Goal: Transaction & Acquisition: Purchase product/service

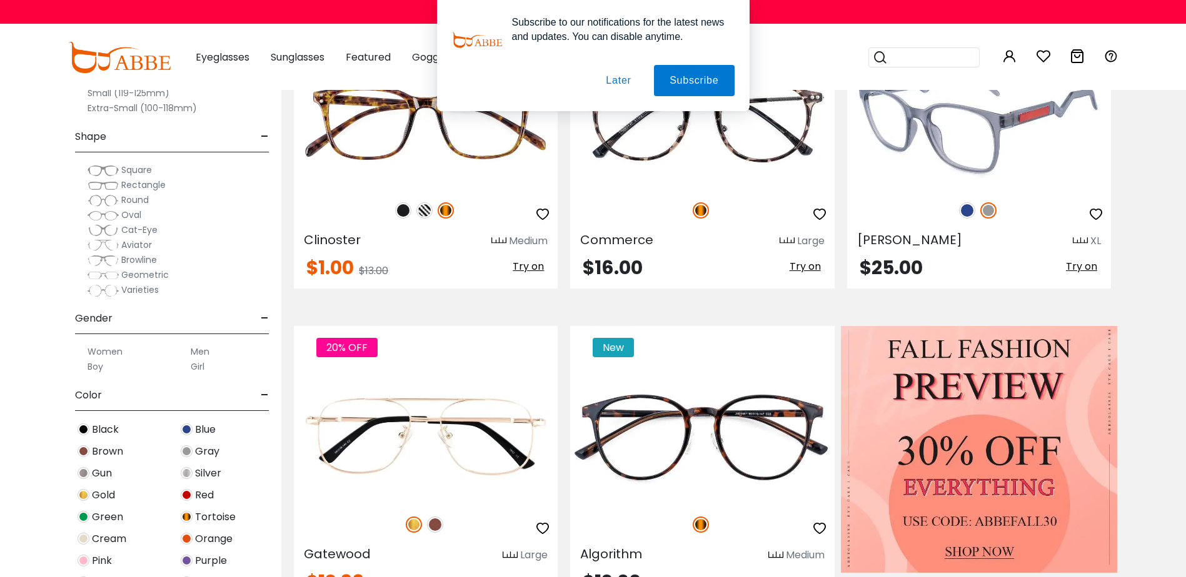
scroll to position [375, 0]
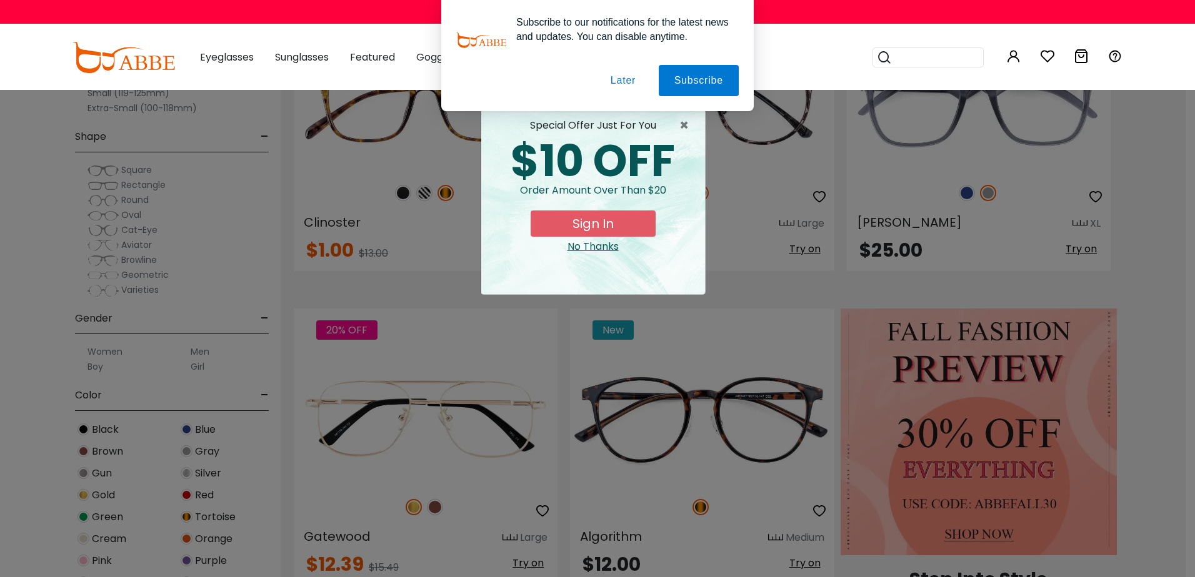
click at [0, 0] on button "Later" at bounding box center [0, 0] width 0 height 0
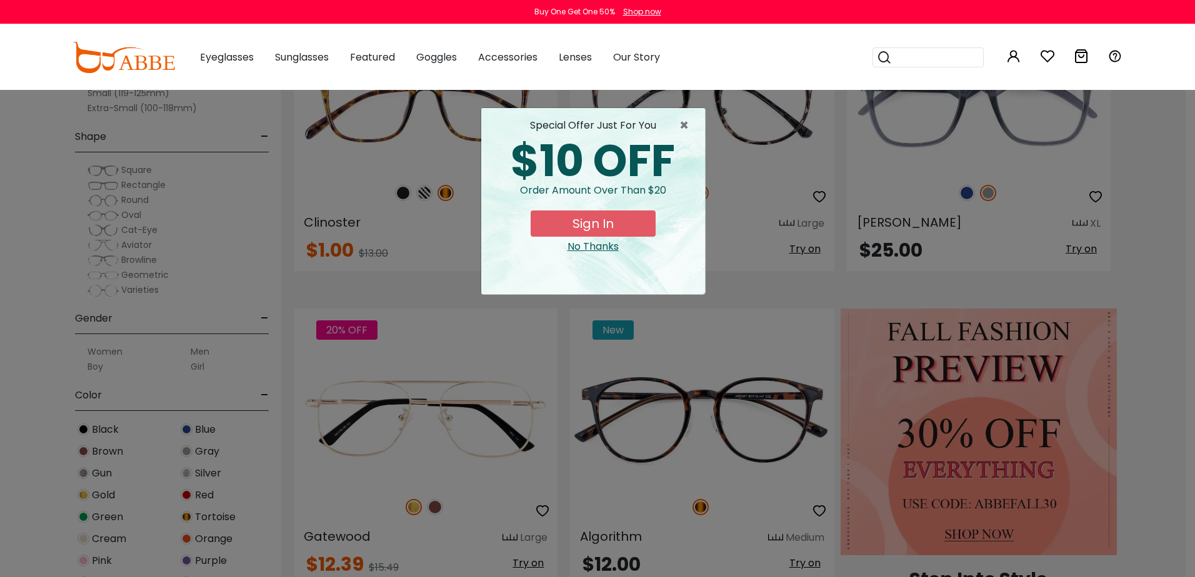
click at [607, 249] on div "No Thanks" at bounding box center [593, 246] width 204 height 15
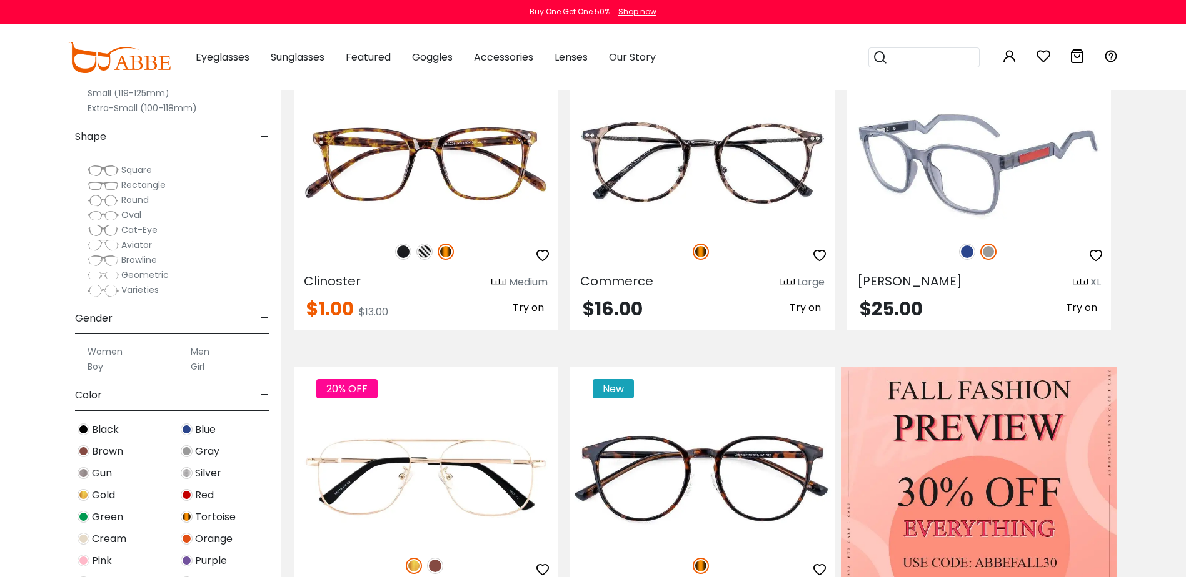
scroll to position [312, 0]
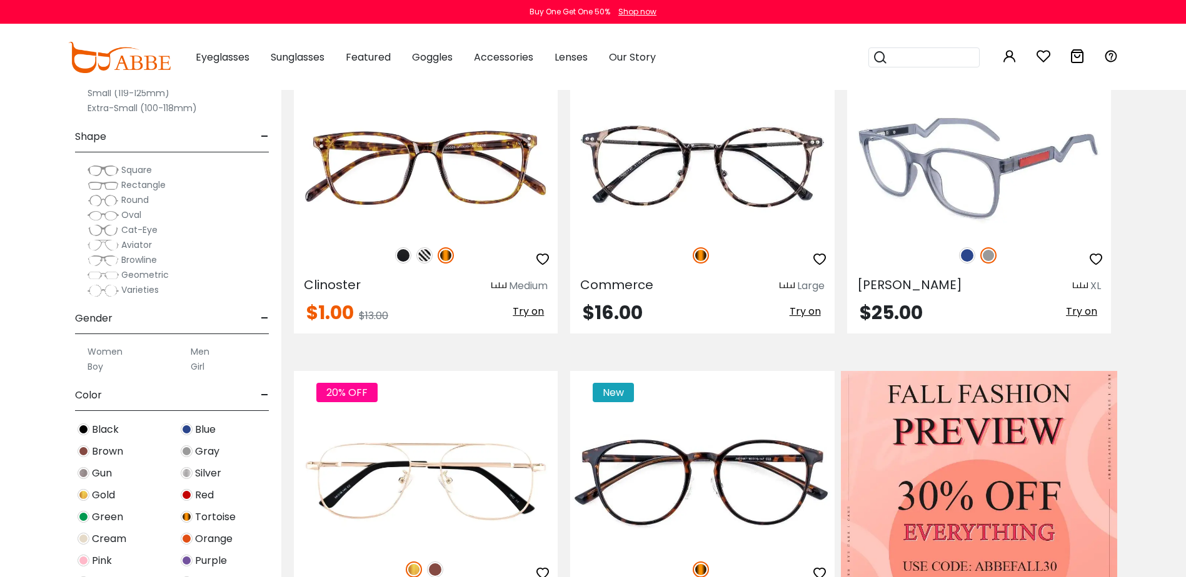
click at [945, 206] on img at bounding box center [979, 168] width 264 height 132
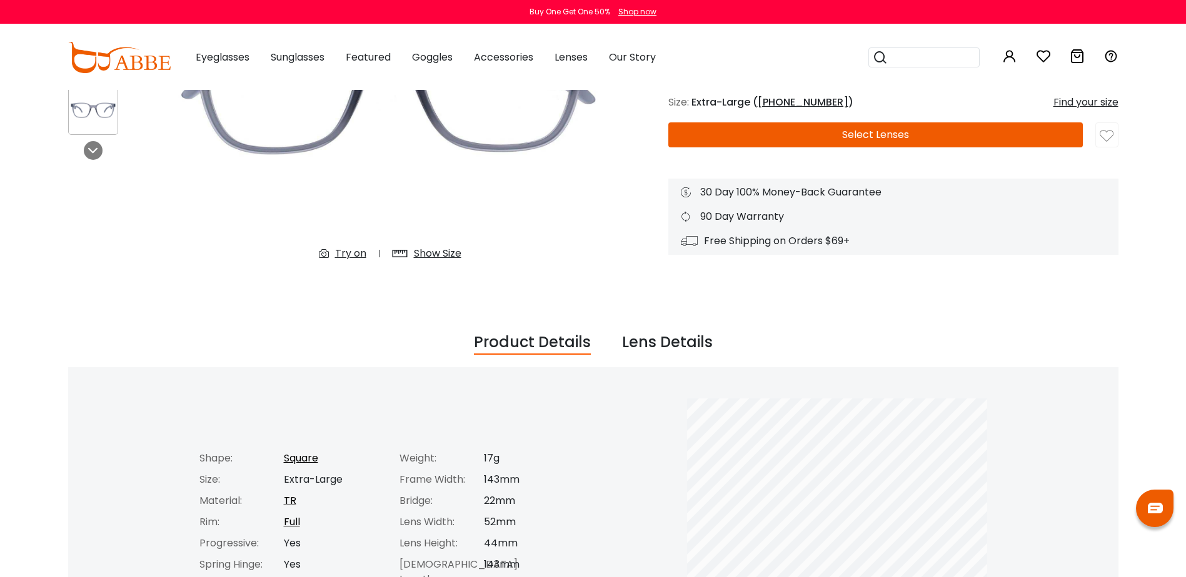
scroll to position [250, 0]
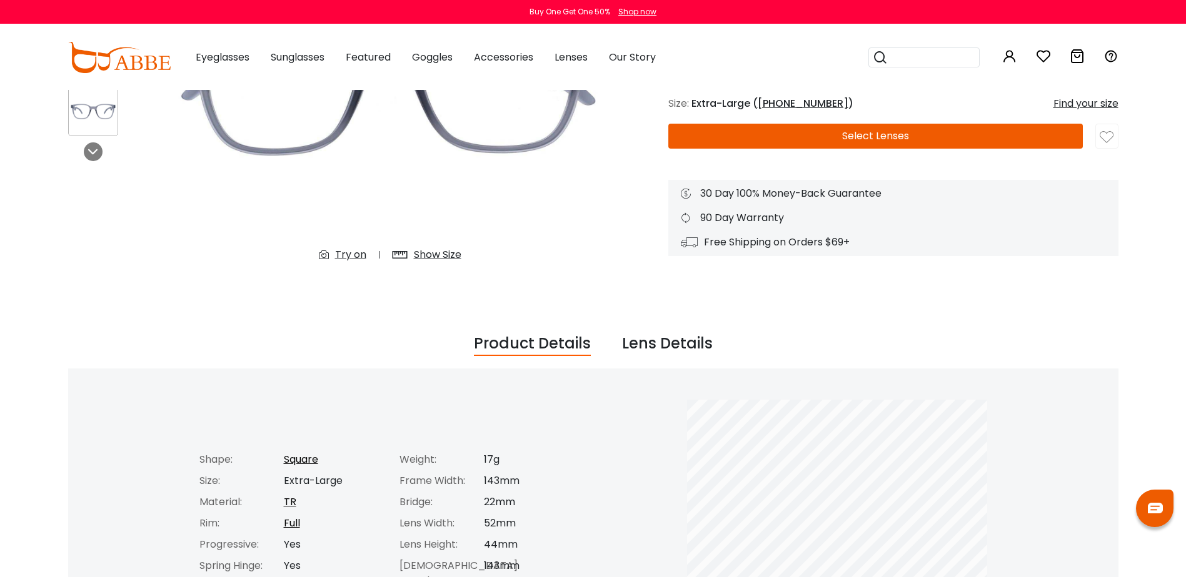
click at [661, 342] on div "Lens Details" at bounding box center [667, 344] width 91 height 24
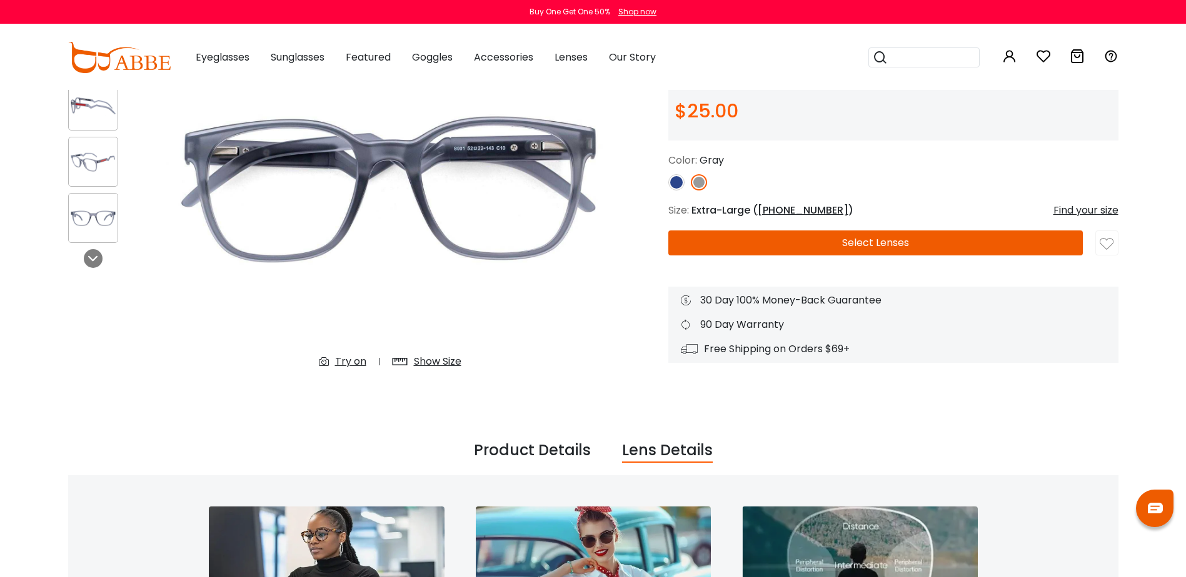
scroll to position [125, 0]
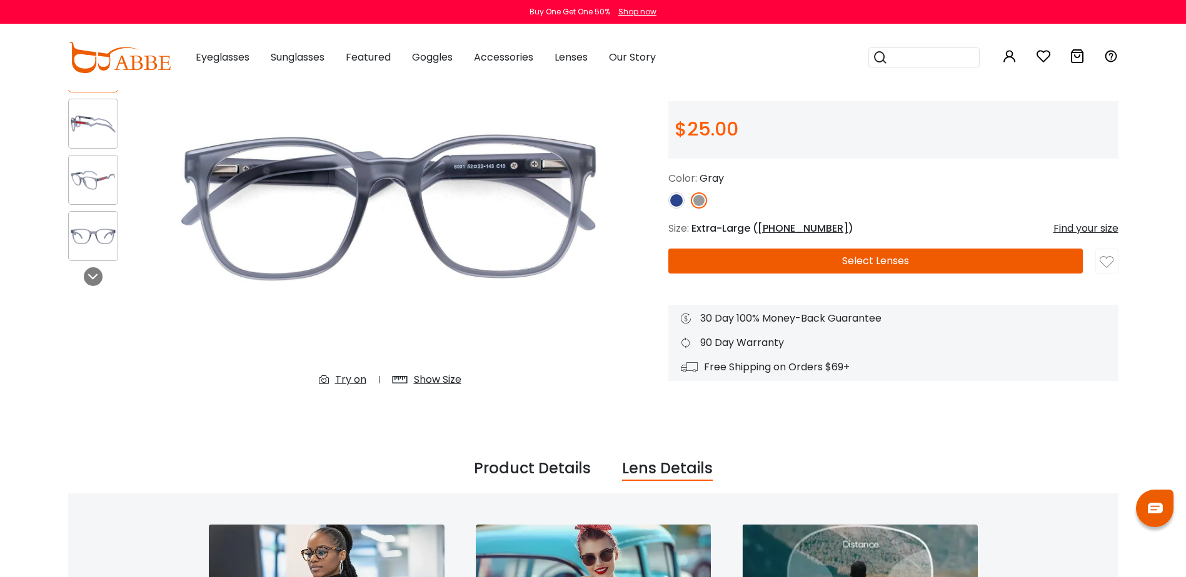
drag, startPoint x: 916, startPoint y: 257, endPoint x: 912, endPoint y: 265, distance: 8.4
click at [914, 258] on button "Select Lenses" at bounding box center [875, 261] width 414 height 25
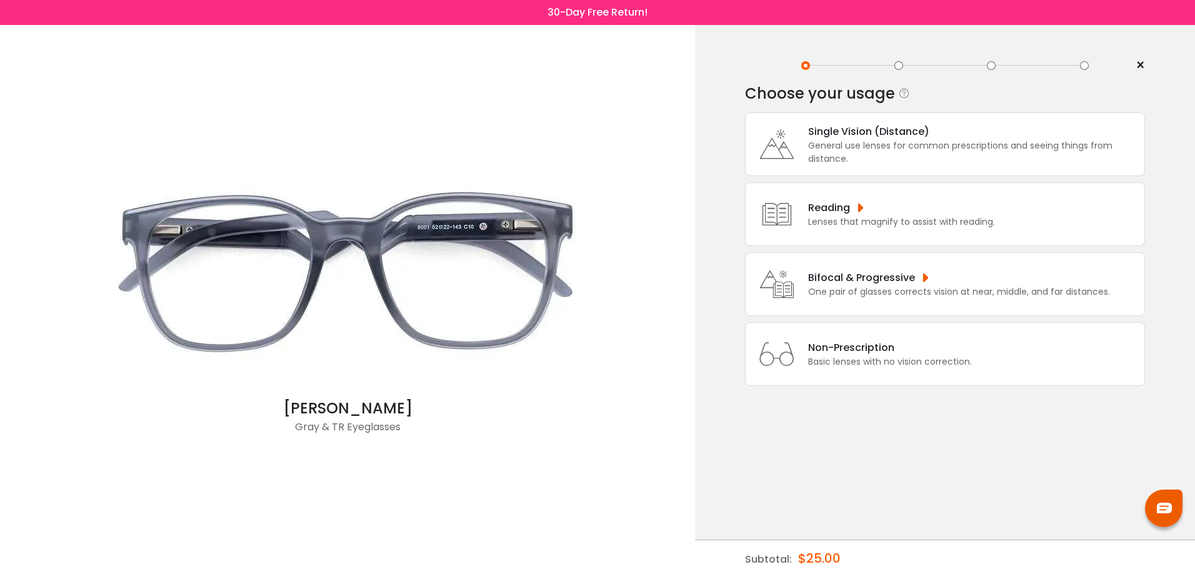
click at [852, 281] on div "Bifocal & Progressive" at bounding box center [959, 278] width 302 height 16
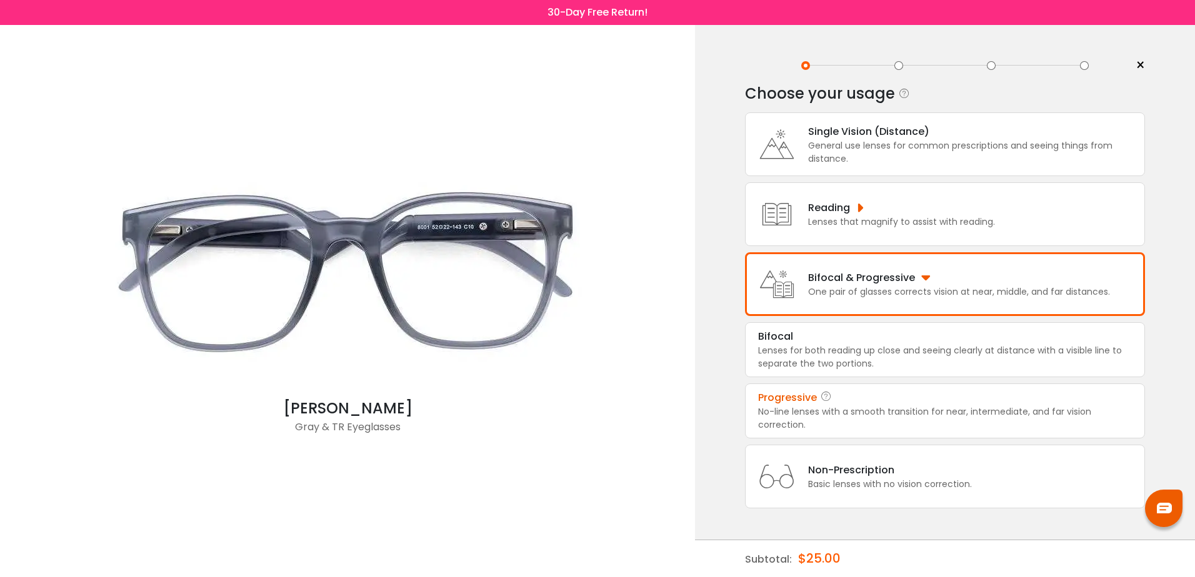
click at [839, 411] on div "No-line lenses with a smooth transition for near, intermediate, and far vision …" at bounding box center [945, 419] width 374 height 26
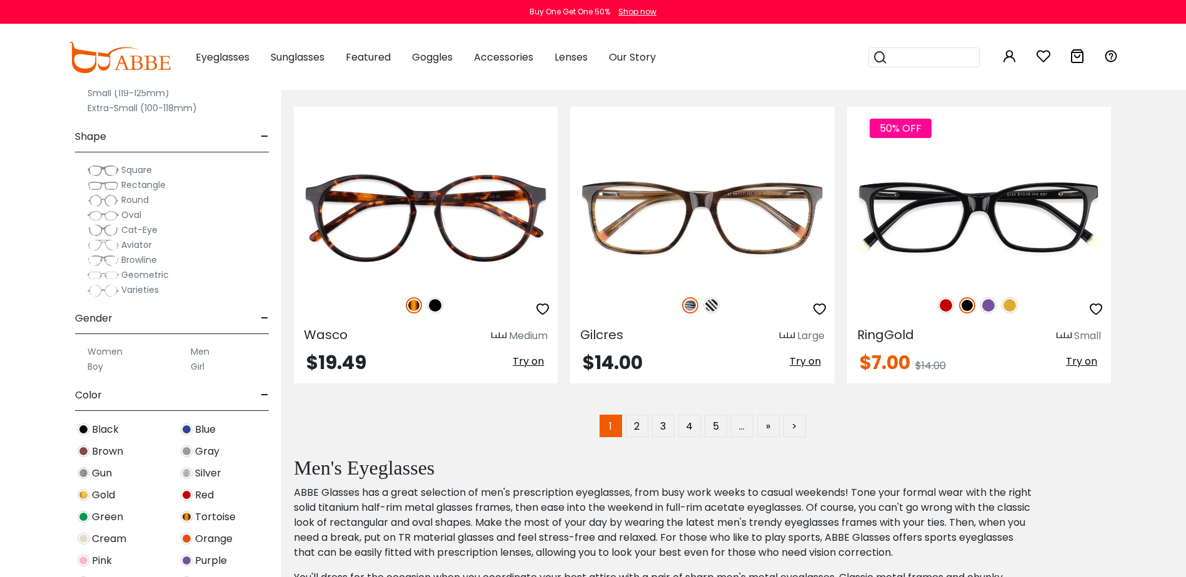
scroll to position [6250, 0]
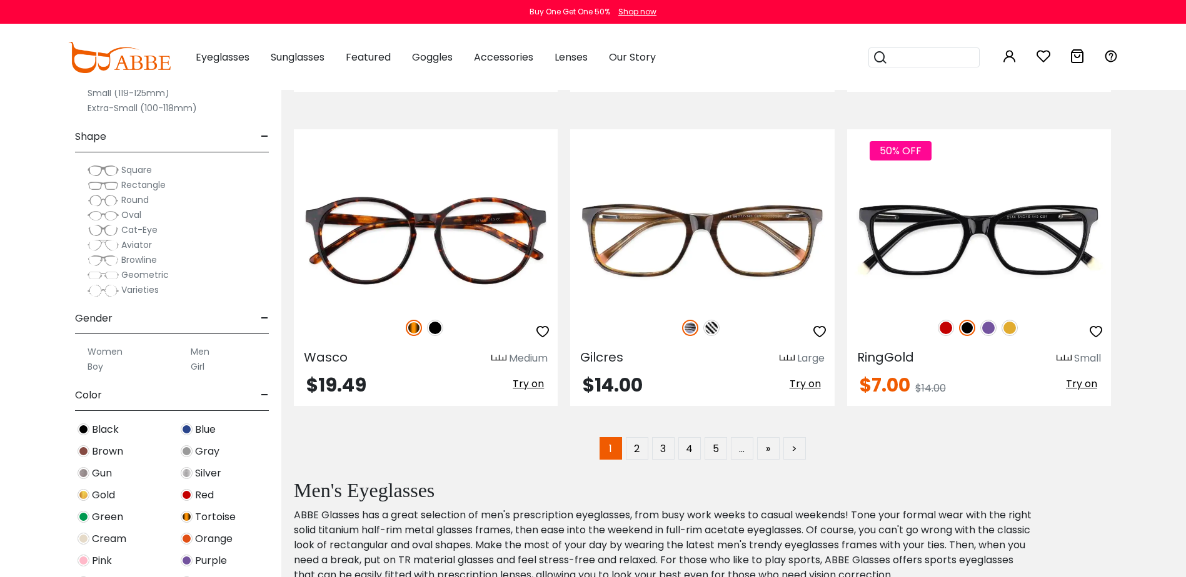
click at [119, 168] on label "Square" at bounding box center [119, 169] width 64 height 15
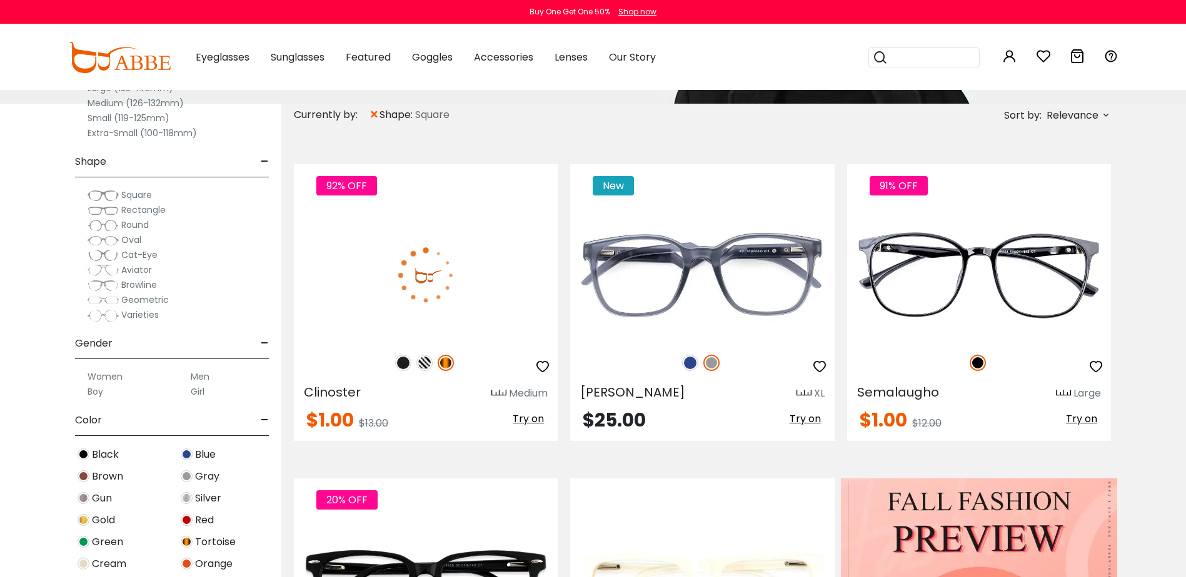
scroll to position [312, 0]
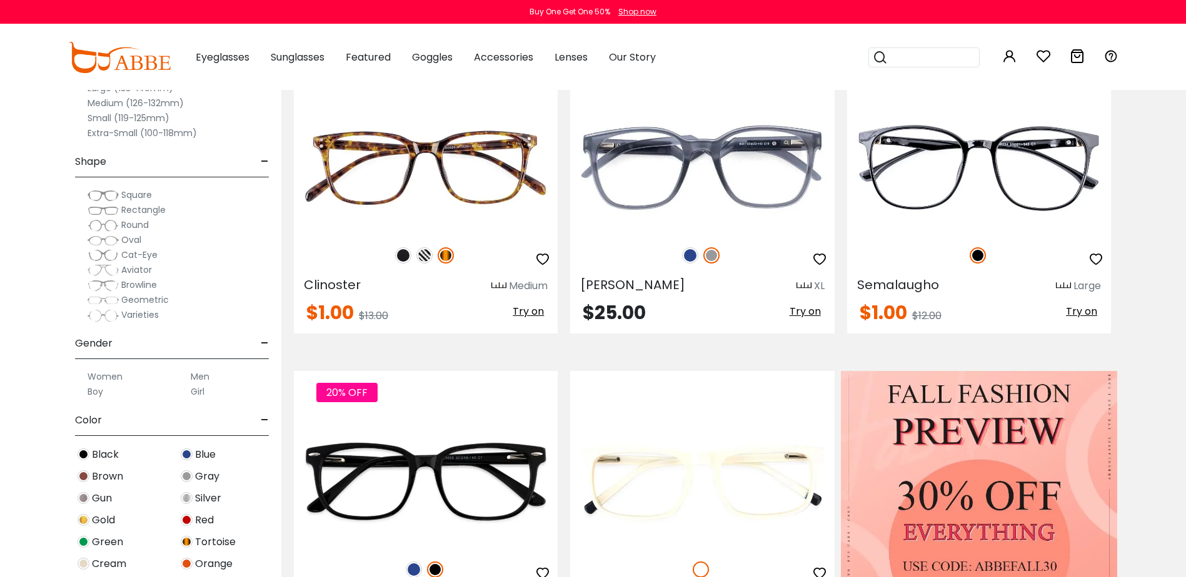
click at [125, 193] on span "Square" at bounding box center [136, 195] width 31 height 12
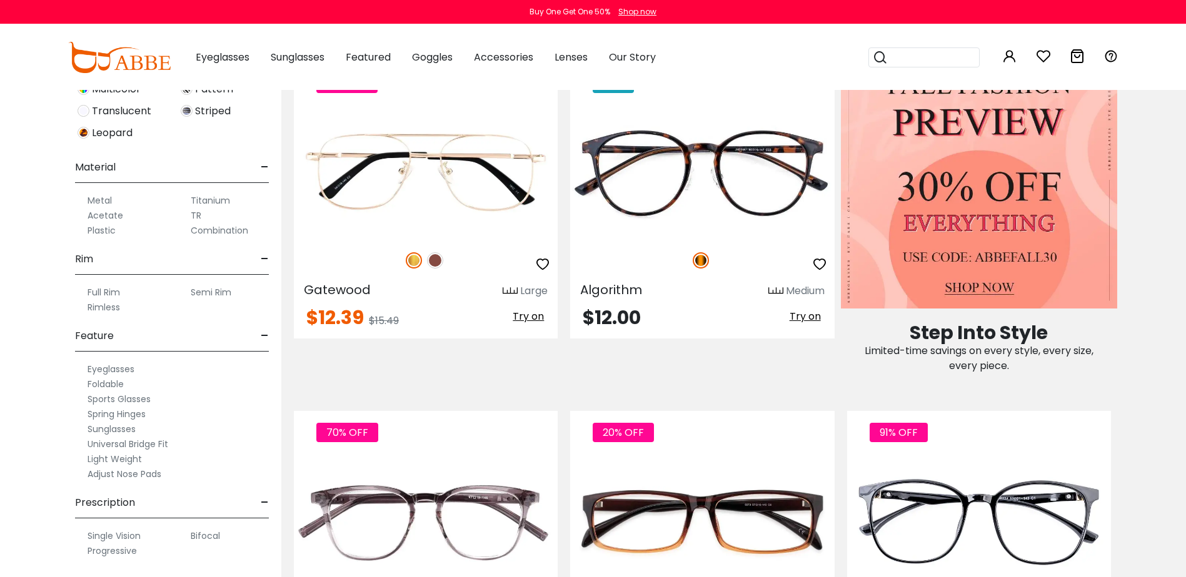
scroll to position [625, 0]
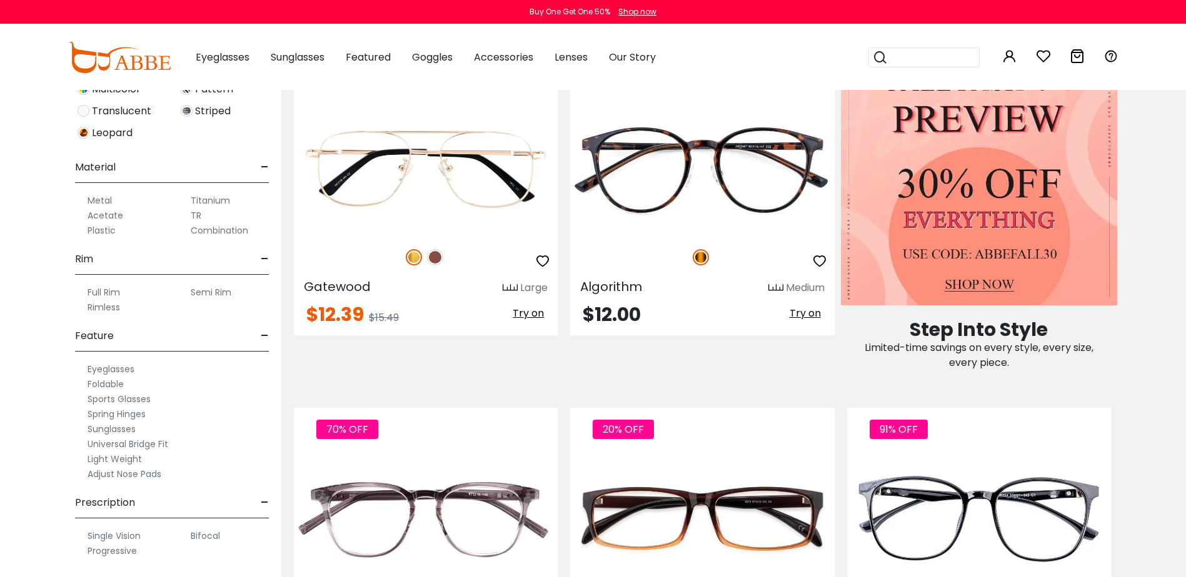
click at [119, 554] on label "Progressive" at bounding box center [111, 551] width 49 height 15
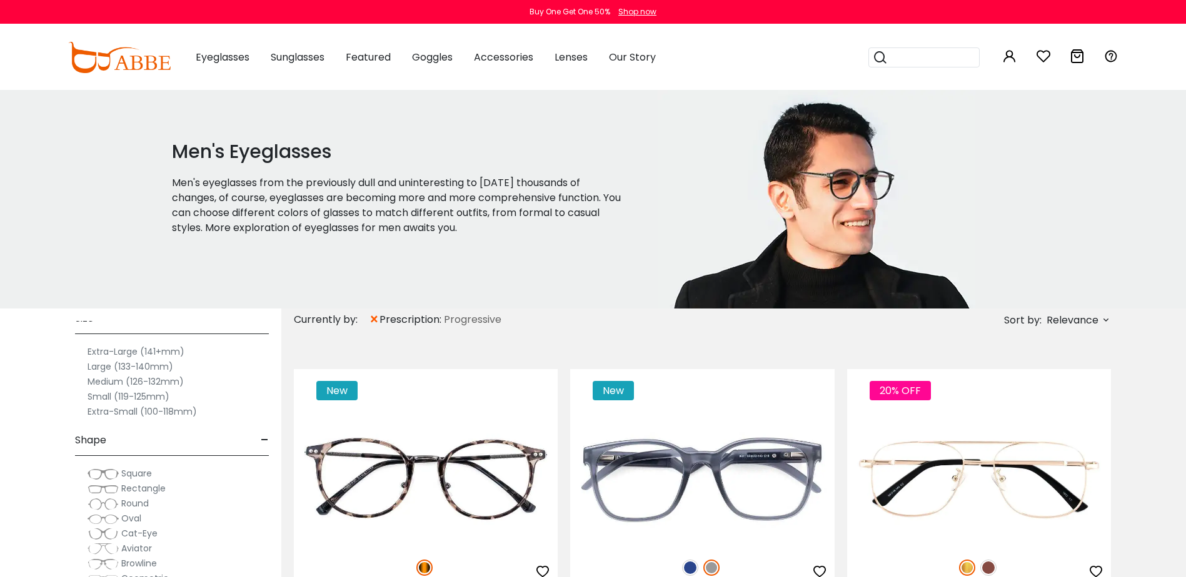
scroll to position [125, 0]
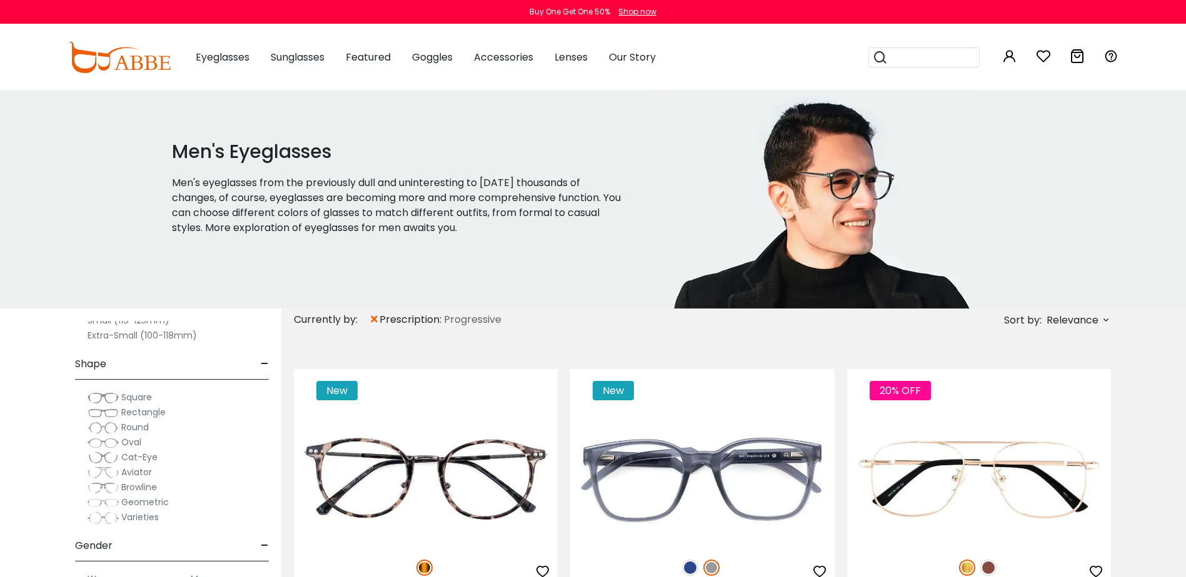
click at [135, 401] on span "Square" at bounding box center [136, 397] width 31 height 12
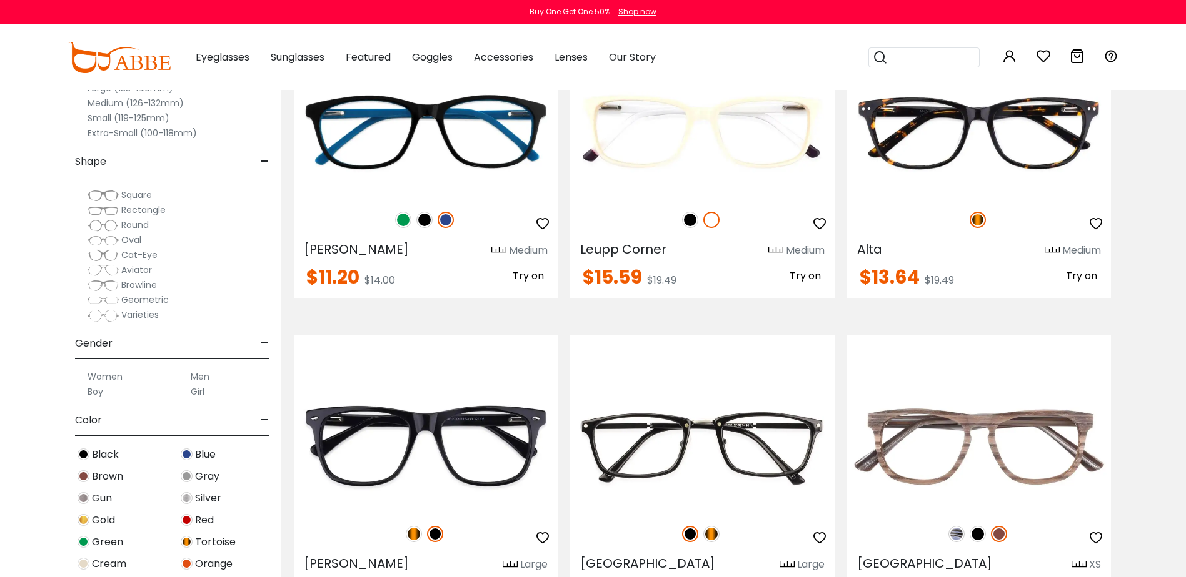
scroll to position [2250, 0]
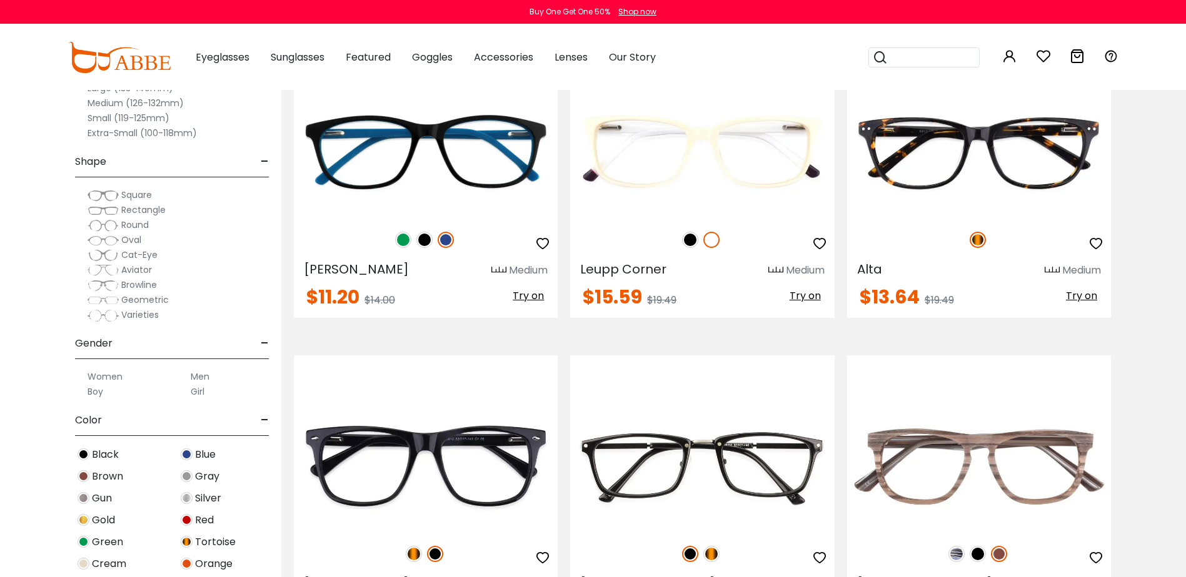
click at [156, 210] on span "Rectangle" at bounding box center [143, 210] width 44 height 12
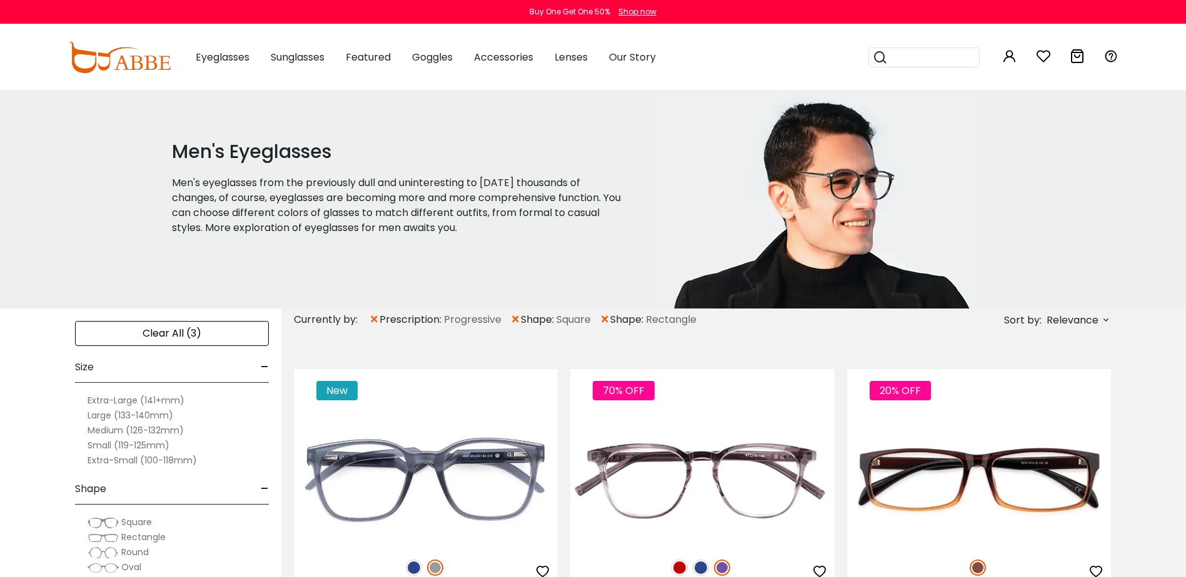
click at [513, 319] on span "×" at bounding box center [515, 320] width 11 height 22
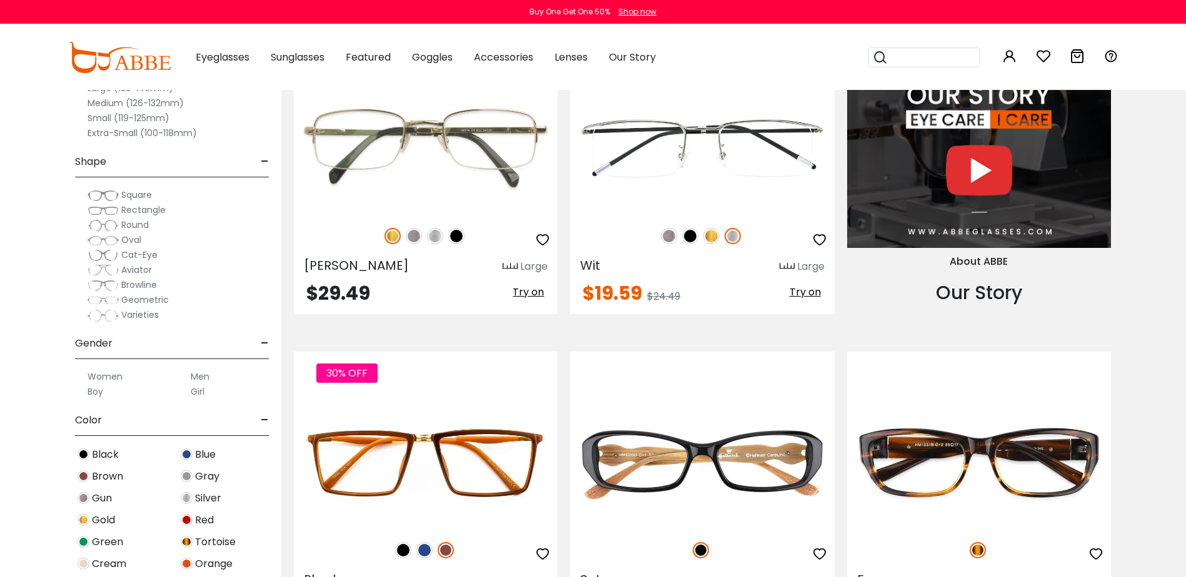
scroll to position [1312, 0]
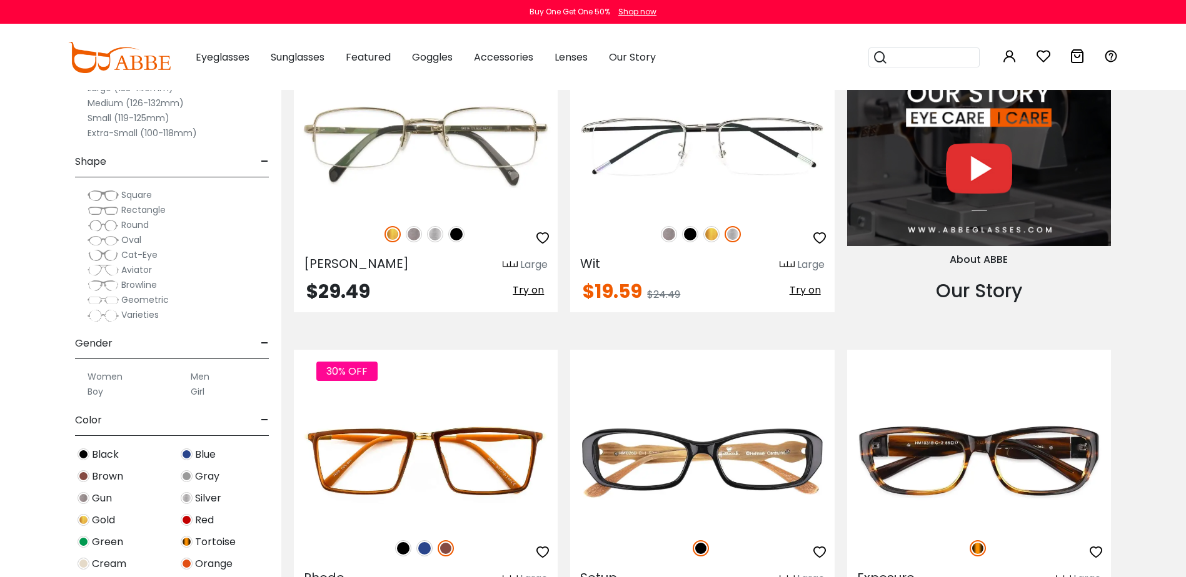
click at [200, 376] on label "Men" at bounding box center [200, 376] width 19 height 15
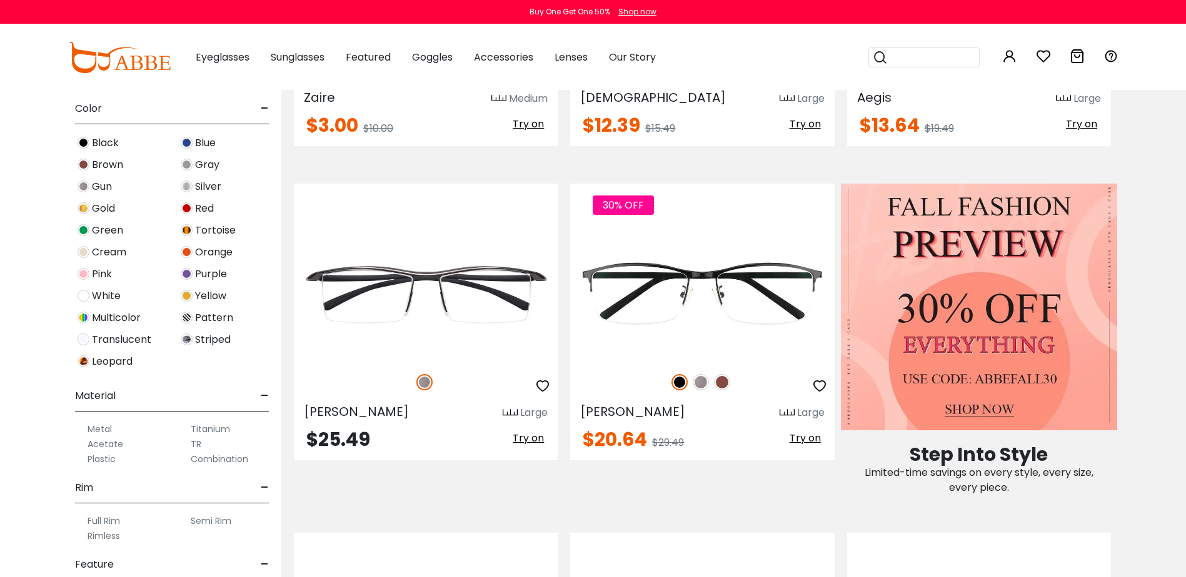
scroll to position [312, 0]
click at [220, 427] on label "Titanium" at bounding box center [210, 428] width 39 height 15
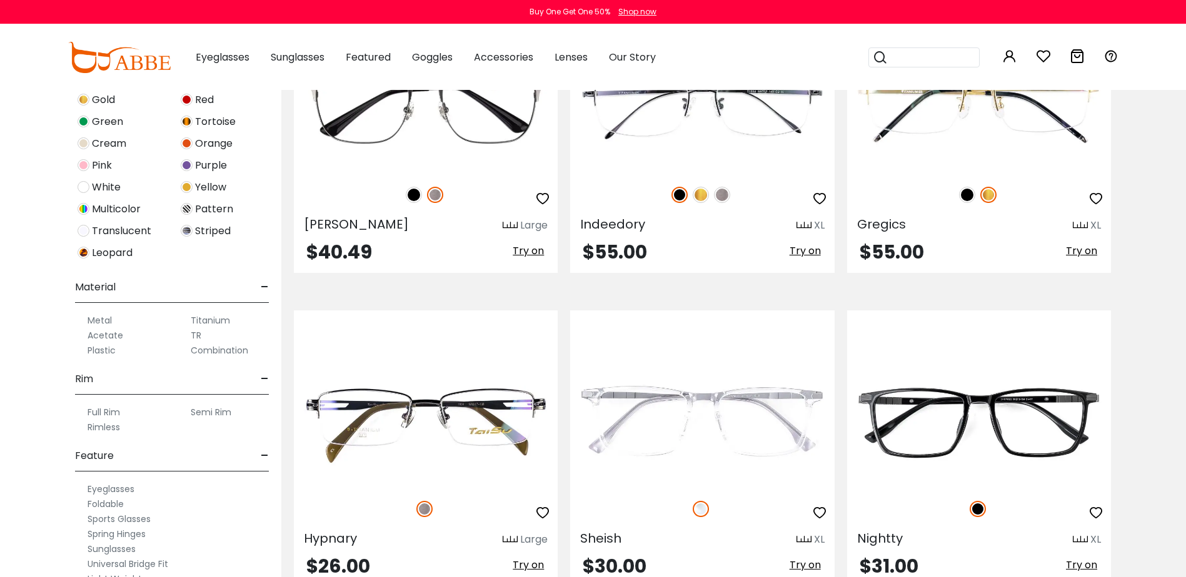
scroll to position [437, 0]
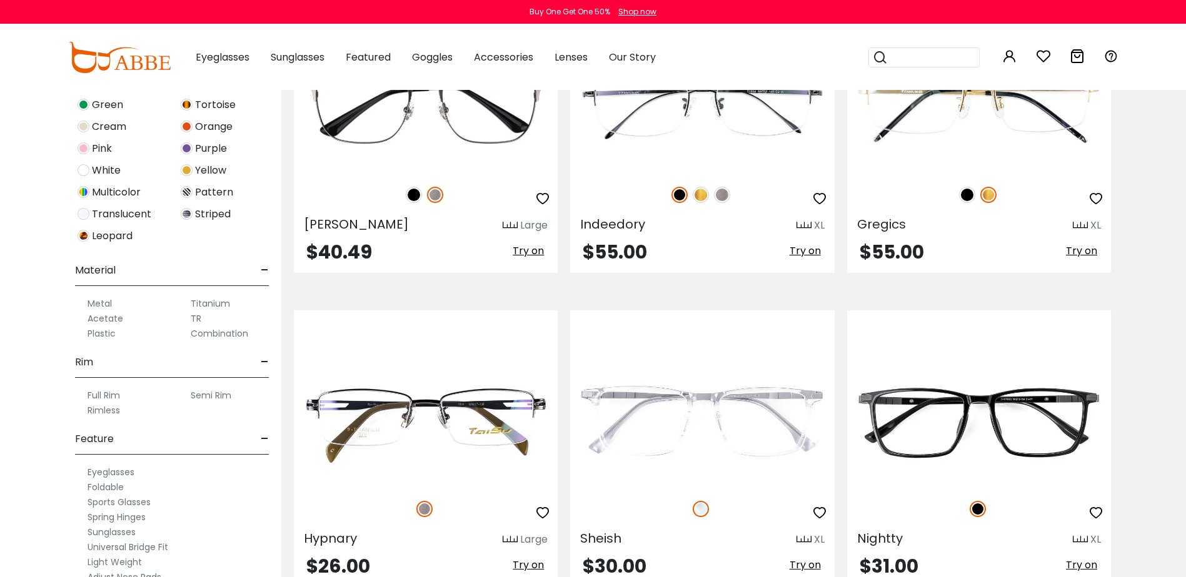
click at [102, 304] on label "Metal" at bounding box center [99, 303] width 24 height 15
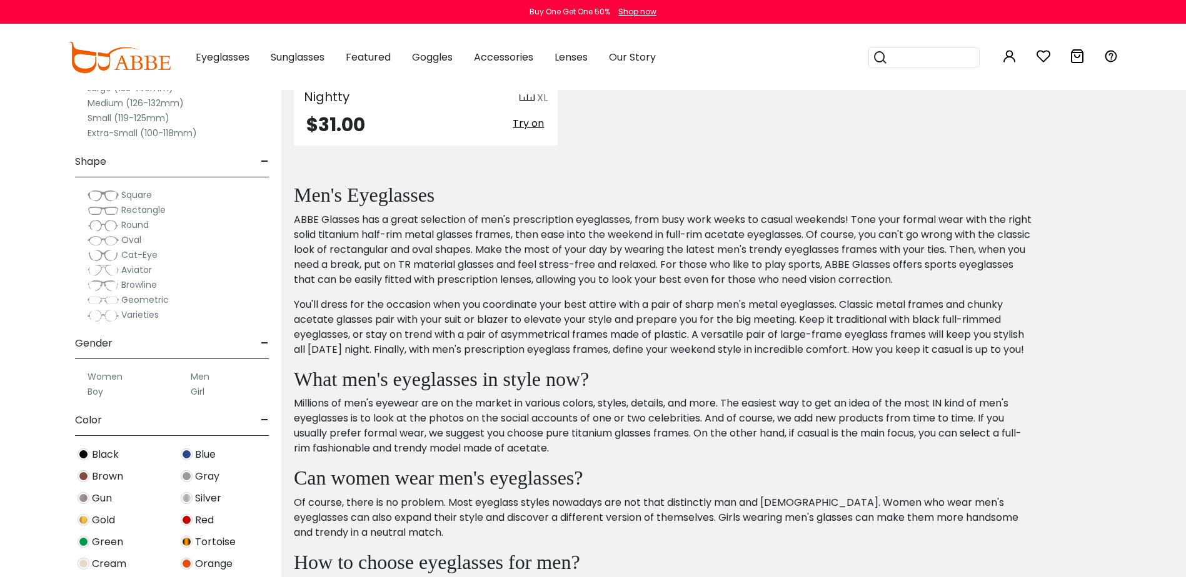
scroll to position [5250, 0]
